Goal: Task Accomplishment & Management: Manage account settings

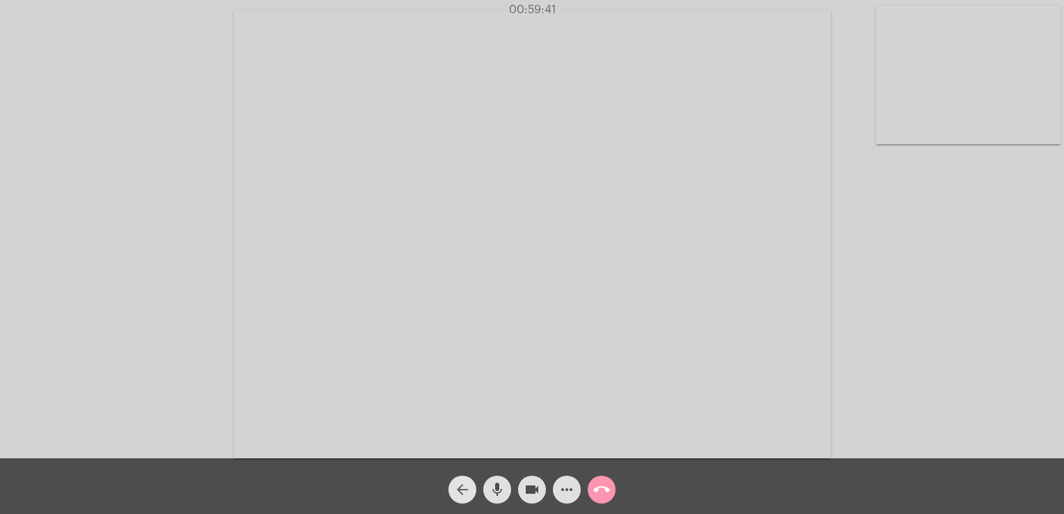
click at [462, 497] on mat-icon "arrow_back" at bounding box center [462, 489] width 17 height 17
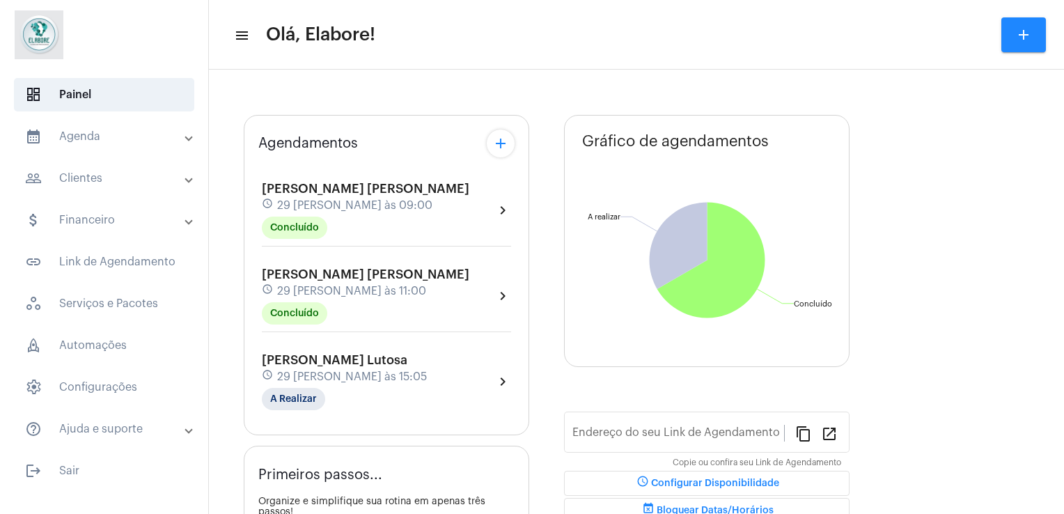
type input "[URL][DOMAIN_NAME]"
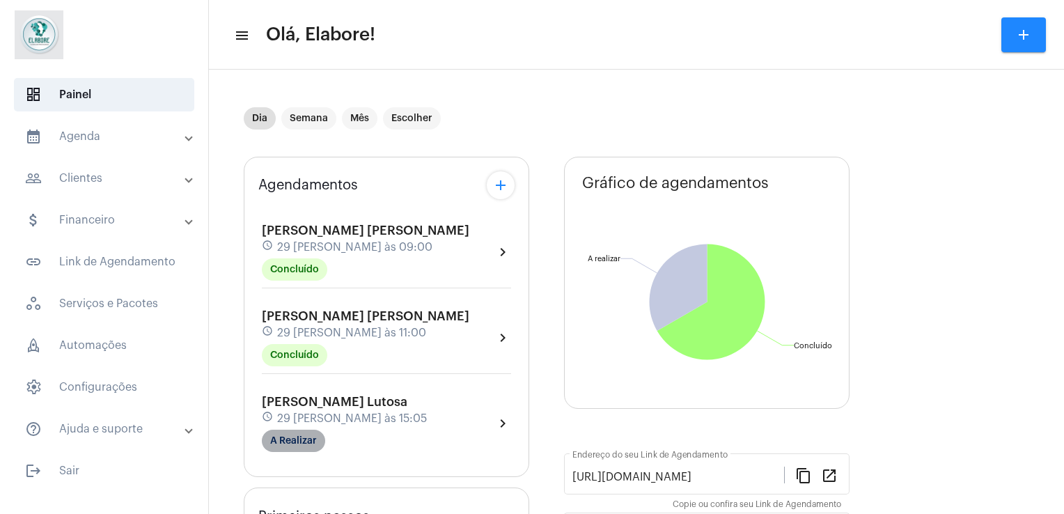
click at [294, 432] on mat-chip "A Realizar" at bounding box center [293, 441] width 63 height 22
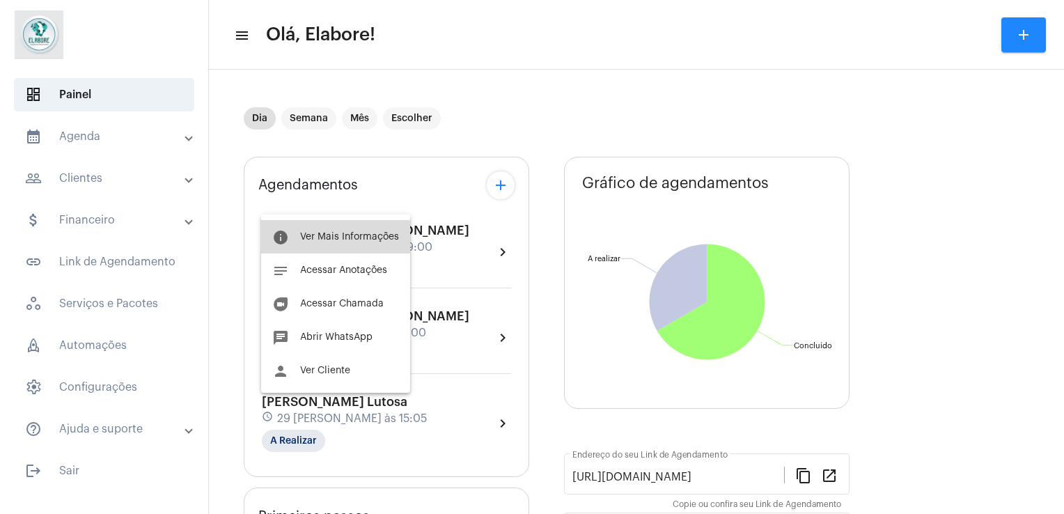
click at [322, 242] on button "info Ver Mais Informações" at bounding box center [335, 236] width 149 height 33
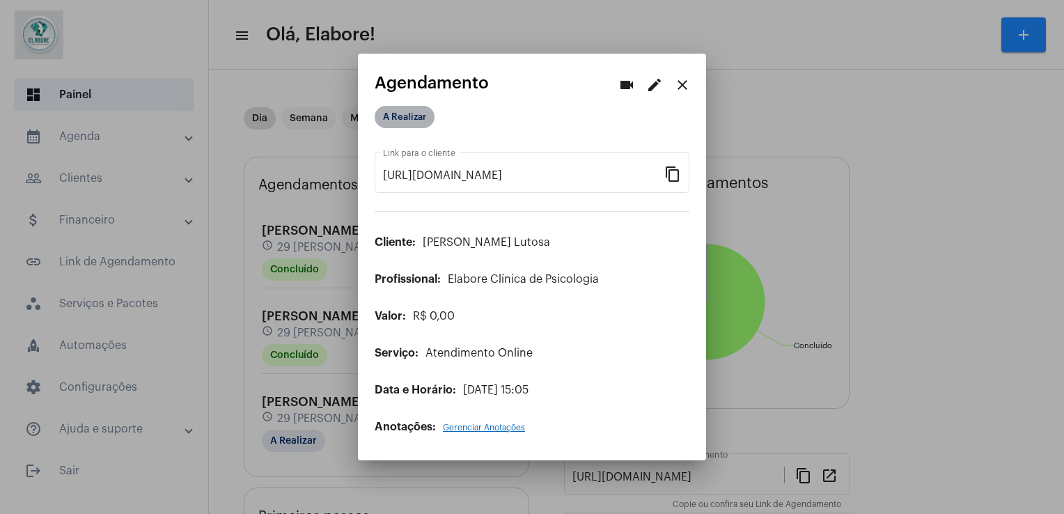
click at [413, 117] on mat-chip "A Realizar" at bounding box center [405, 117] width 60 height 22
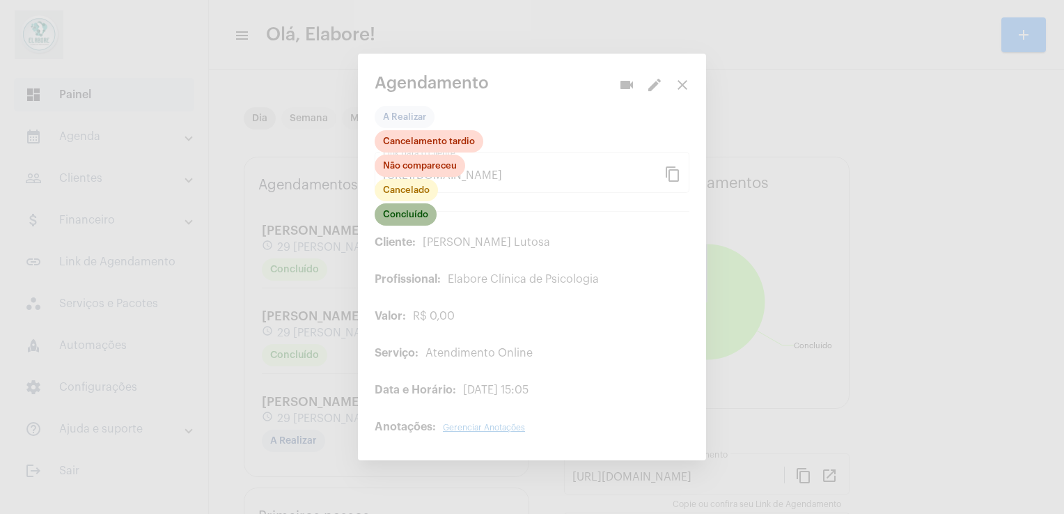
click at [426, 219] on mat-chip "Concluído" at bounding box center [406, 214] width 62 height 22
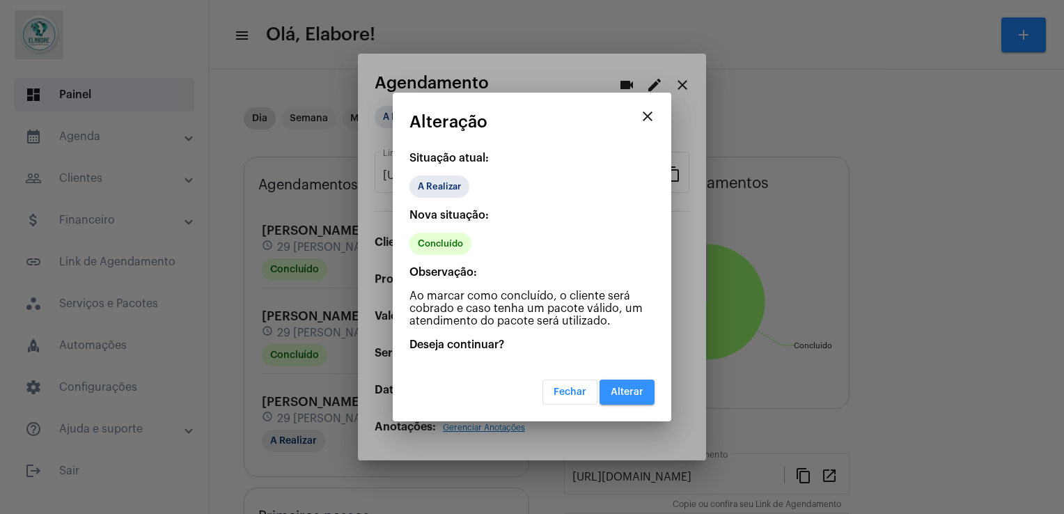
click at [636, 397] on button "Alterar" at bounding box center [627, 392] width 55 height 25
